Goal: Task Accomplishment & Management: Manage account settings

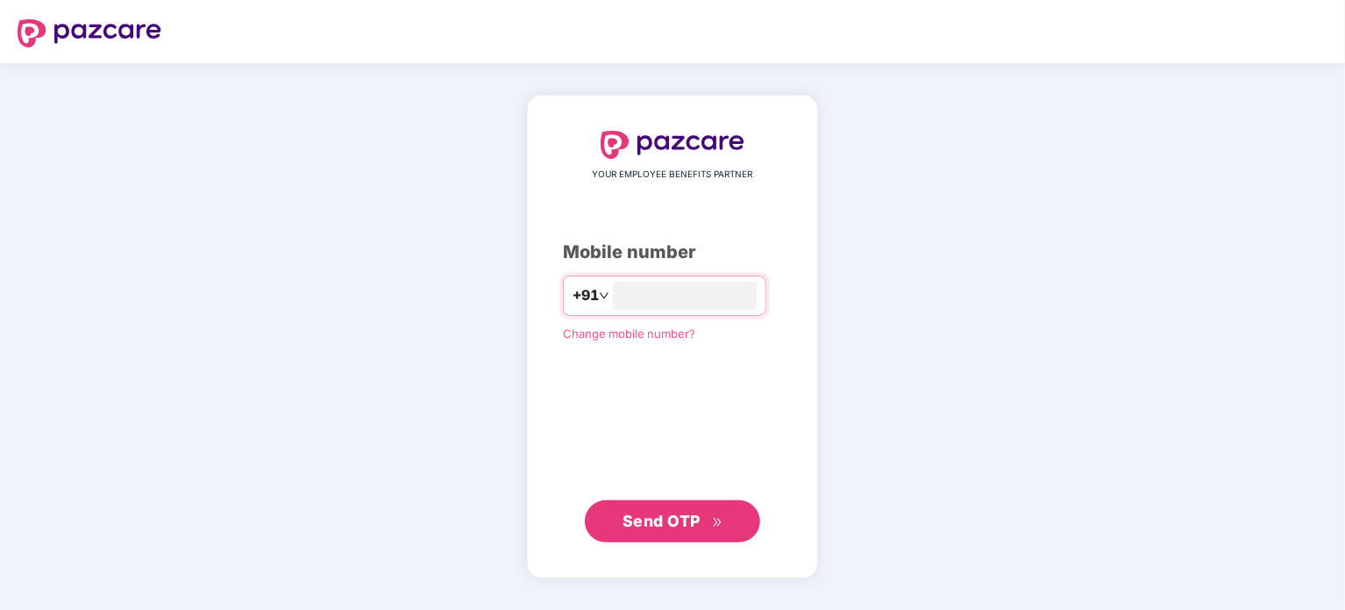
type input "*"
type input "**********"
click at [702, 531] on span "Send OTP" at bounding box center [673, 520] width 101 height 25
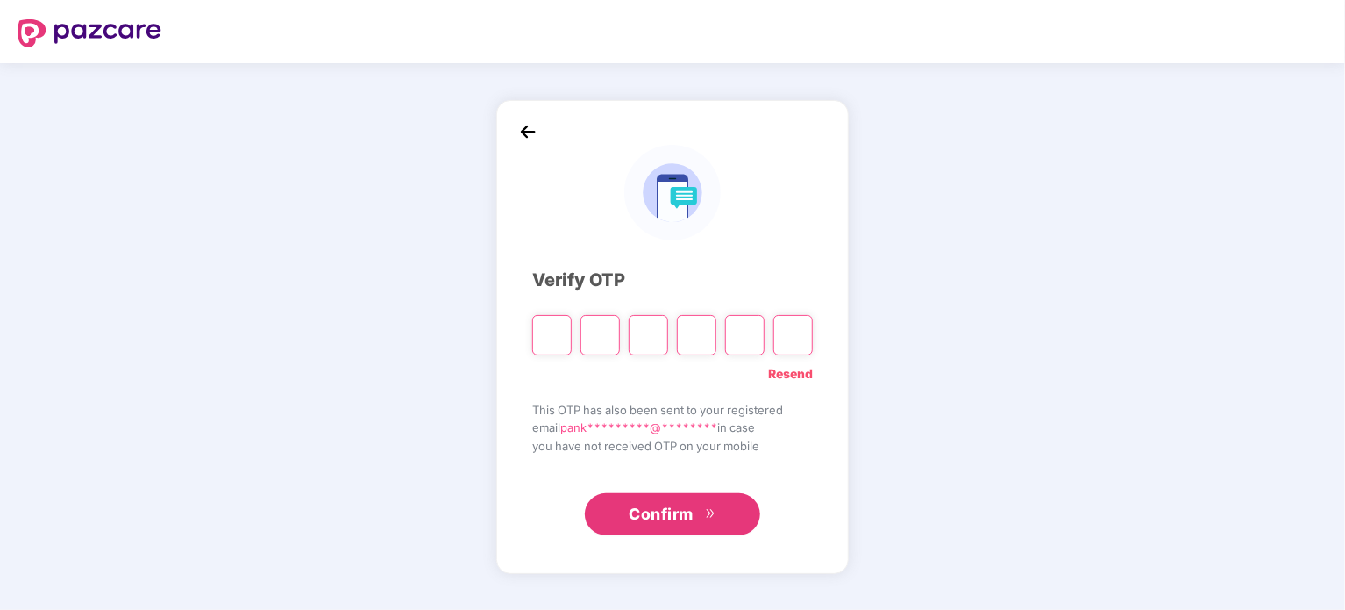
paste input "*"
type input "*"
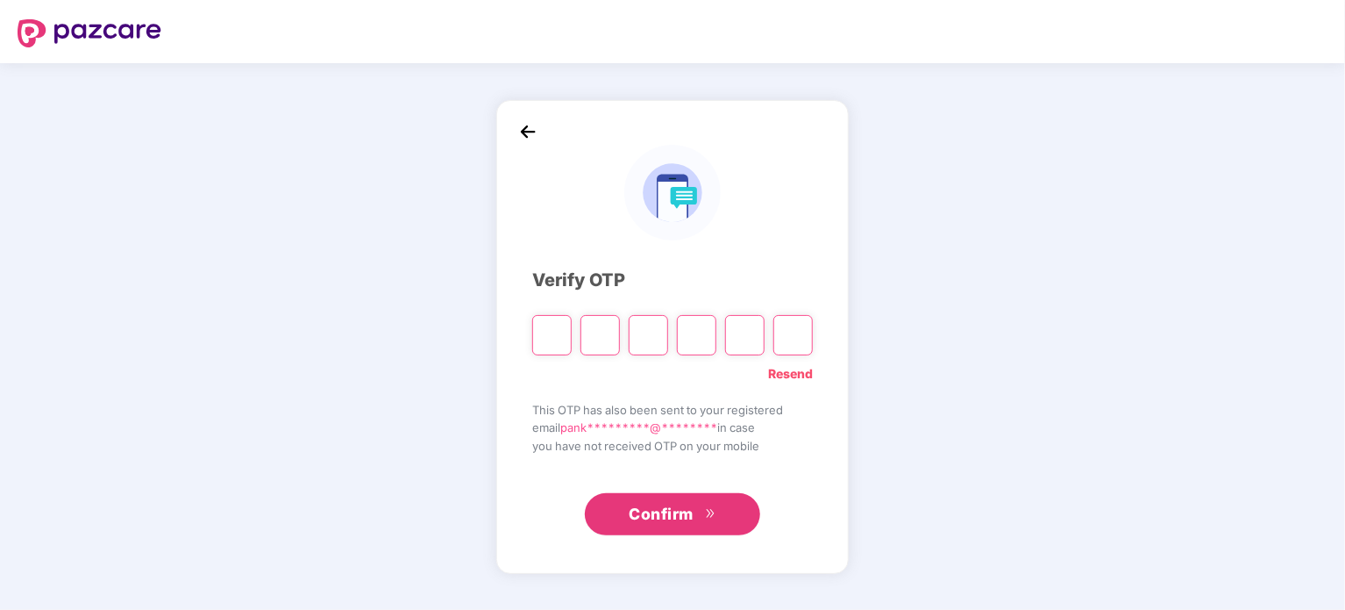
type input "*"
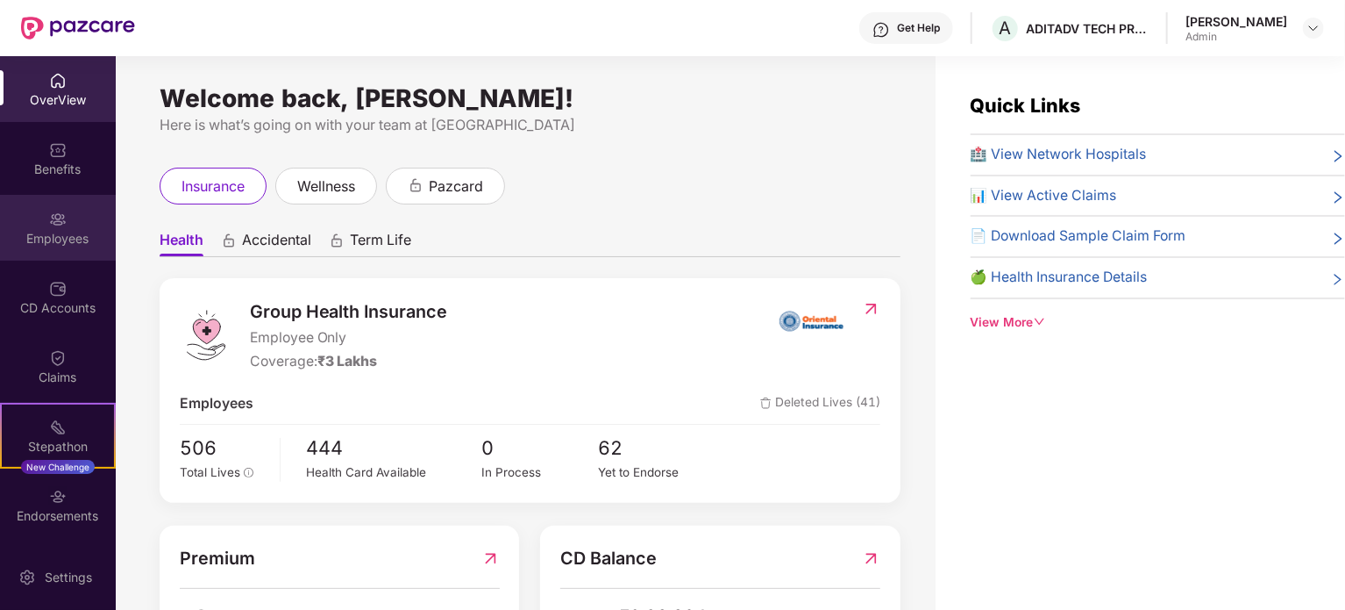
click at [53, 220] on img at bounding box center [58, 219] width 18 height 18
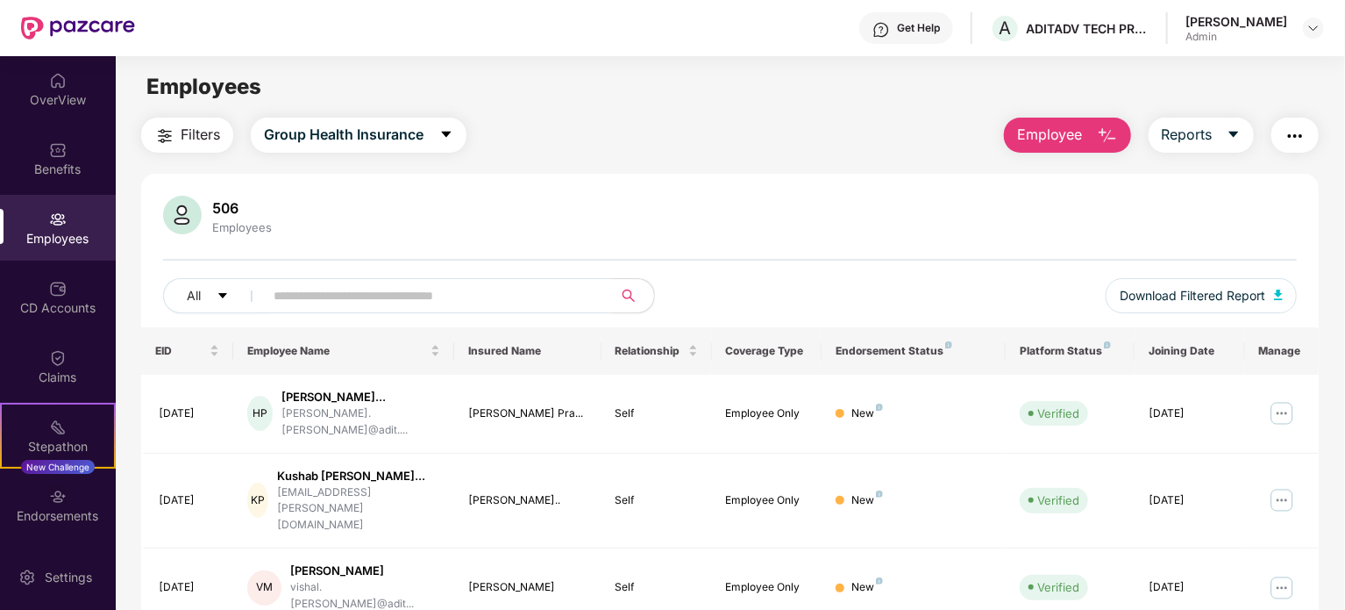
click at [391, 301] on input "text" at bounding box center [431, 295] width 315 height 26
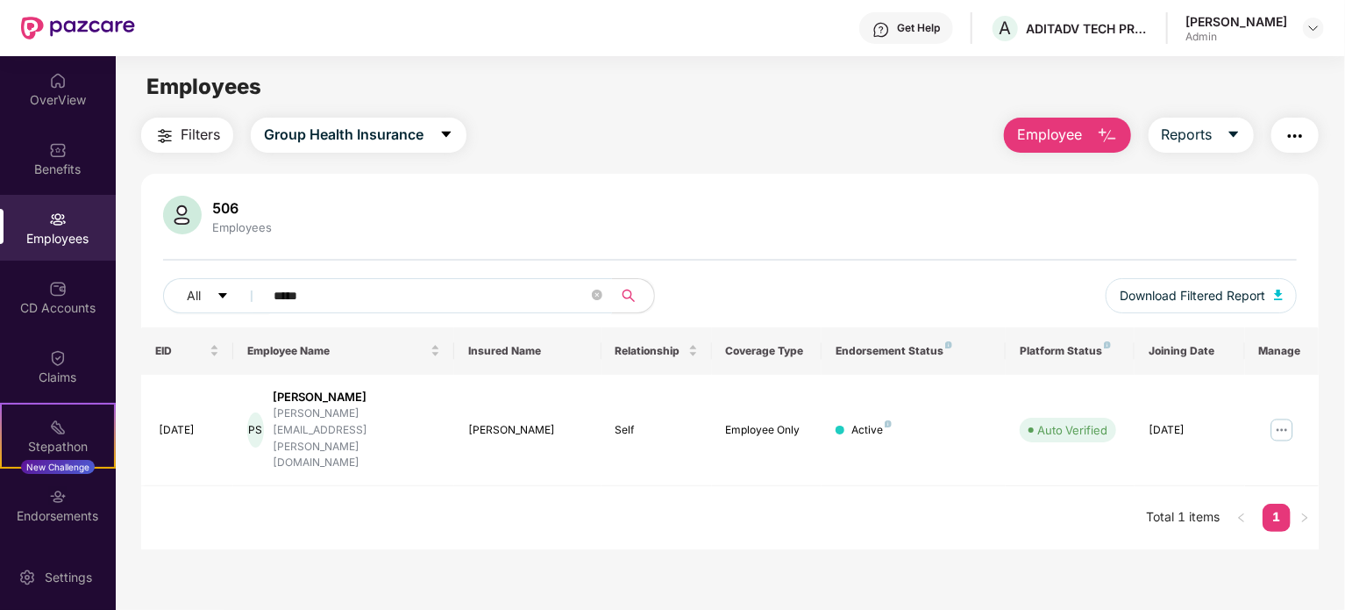
type input "*****"
click at [1273, 416] on img at bounding box center [1282, 430] width 28 height 28
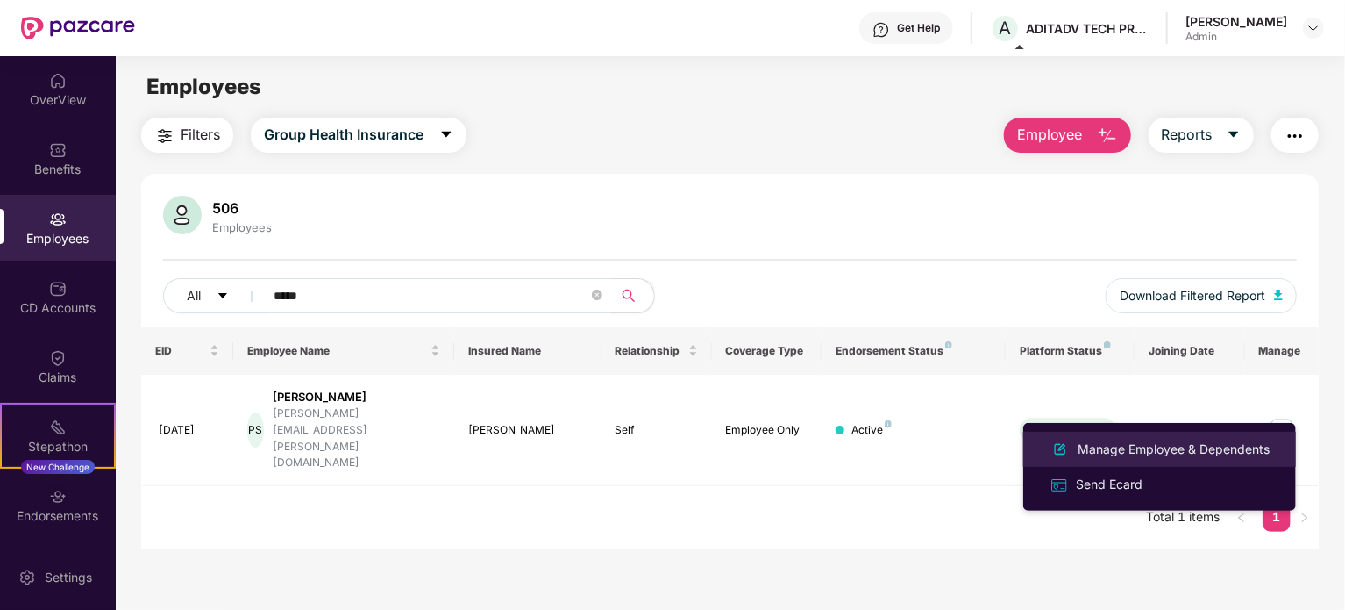
click at [1142, 462] on li "Manage Employee & Dependents" at bounding box center [1159, 448] width 273 height 35
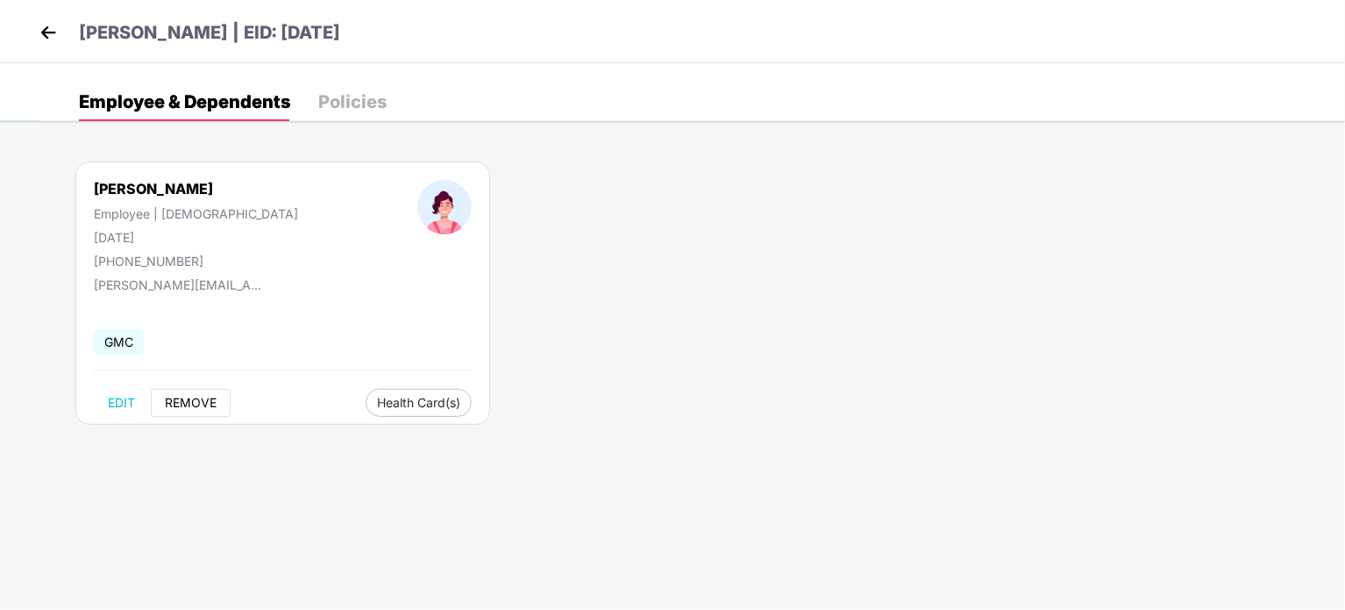
click at [193, 397] on span "REMOVE" at bounding box center [191, 403] width 52 height 14
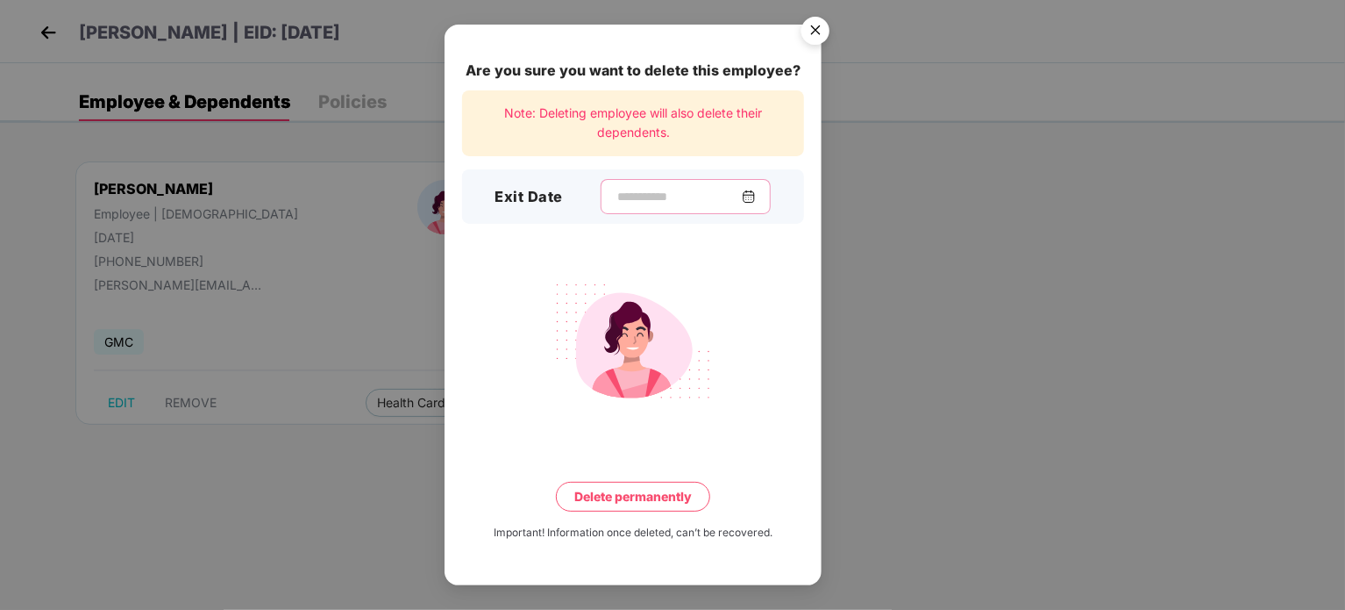
click at [667, 204] on input at bounding box center [679, 197] width 126 height 18
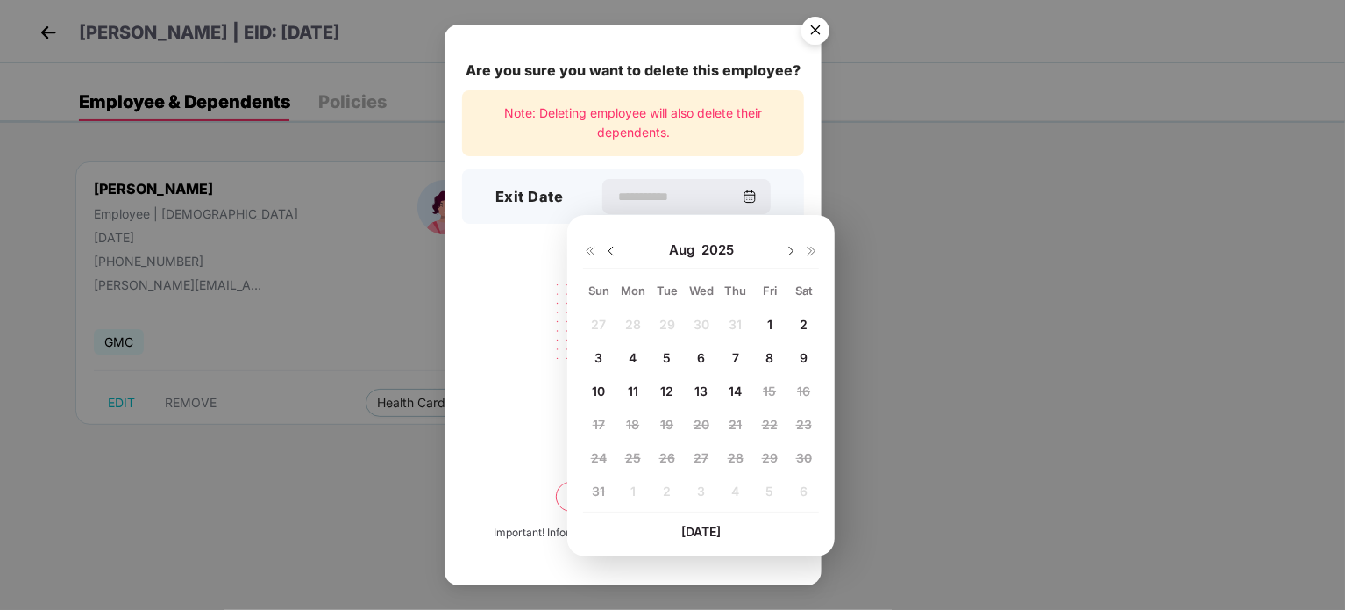
click at [740, 356] on div "7" at bounding box center [736, 358] width 26 height 26
type input "**********"
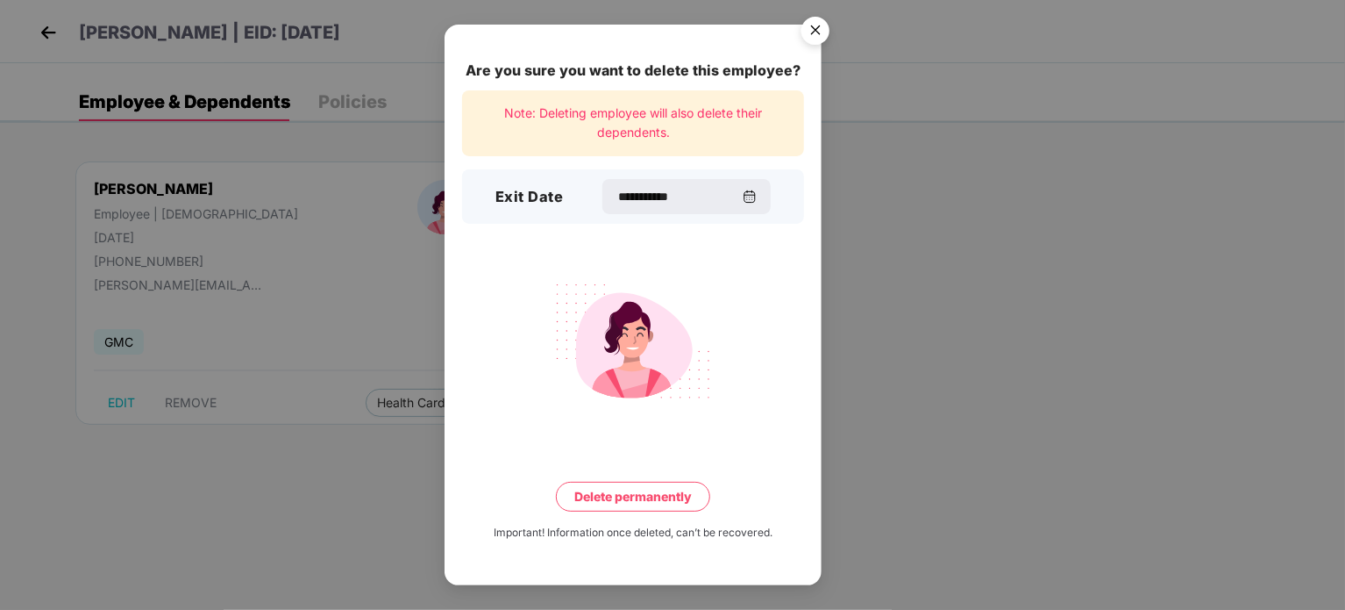
click at [677, 494] on button "Delete permanently" at bounding box center [633, 496] width 154 height 30
